Goal: Information Seeking & Learning: Learn about a topic

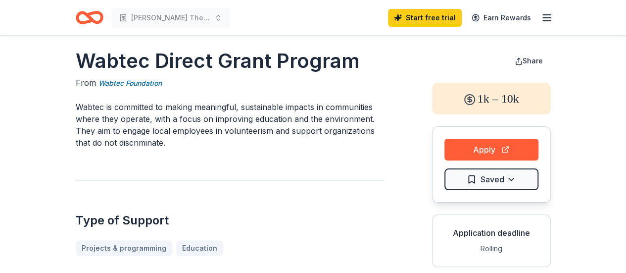
scroll to position [15, 0]
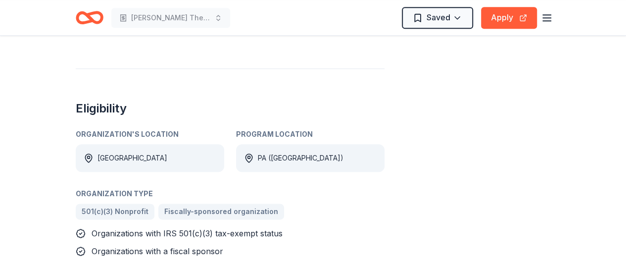
scroll to position [516, 0]
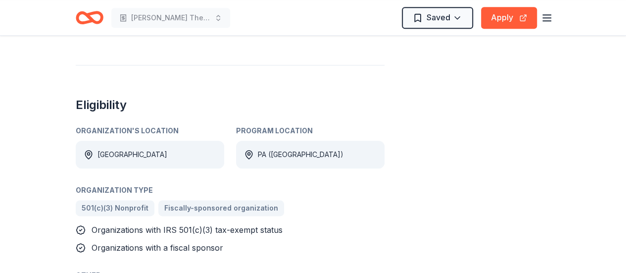
click at [371, 23] on div "Behrend Theatre Club Saved Apply" at bounding box center [313, 17] width 475 height 23
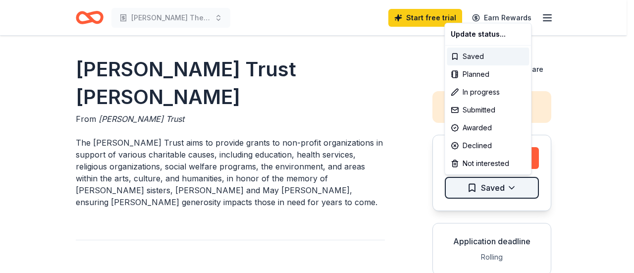
click at [470, 190] on html "[PERSON_NAME] Theatre Club Start free trial Earn Rewards [PERSON_NAME] Trust [P…" at bounding box center [317, 136] width 634 height 273
click at [413, 104] on html "Behrend Theatre Club Start free trial Earn Rewards Walter J. Miller Trust Grant…" at bounding box center [317, 136] width 634 height 273
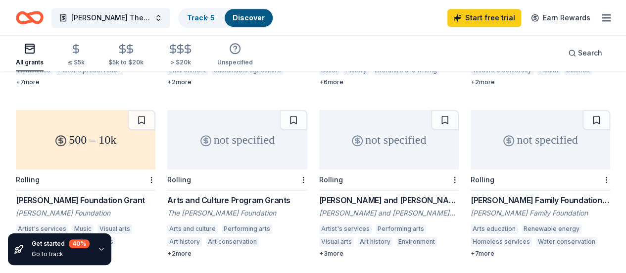
scroll to position [411, 0]
